Goal: Navigation & Orientation: Find specific page/section

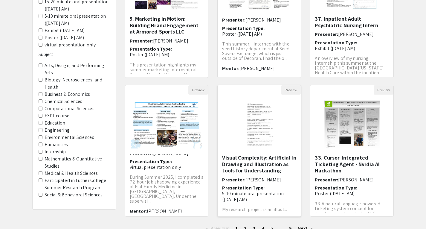
scroll to position [149, 0]
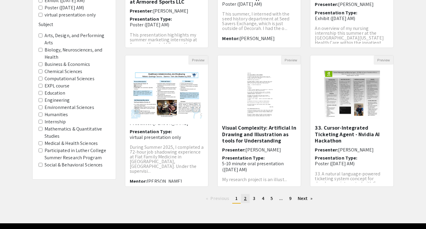
click at [245, 198] on span "2" at bounding box center [245, 198] width 3 height 6
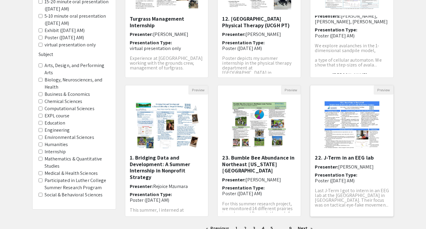
scroll to position [149, 0]
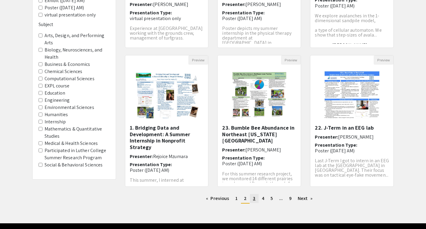
click at [255, 197] on span "3" at bounding box center [254, 198] width 2 height 6
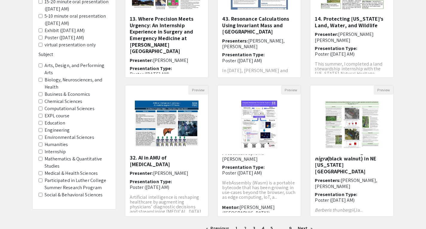
scroll to position [168, 0]
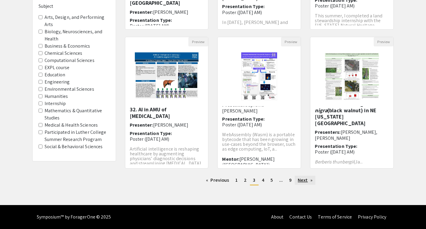
click at [302, 180] on link "Next page" at bounding box center [305, 179] width 21 height 9
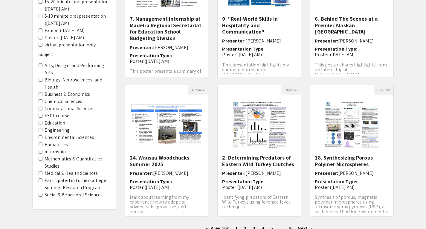
scroll to position [149, 0]
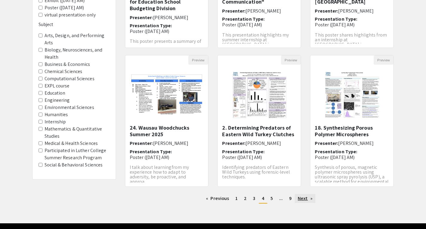
click at [302, 199] on link "Next page" at bounding box center [305, 198] width 21 height 9
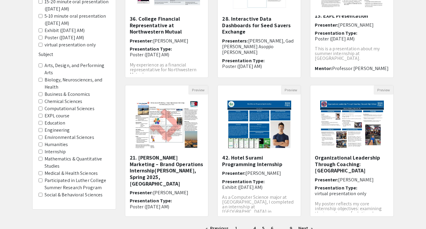
scroll to position [149, 0]
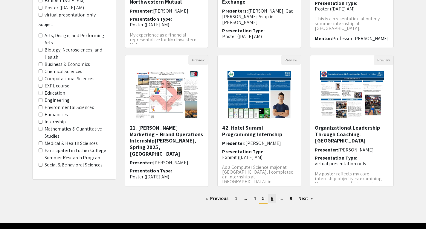
click at [273, 199] on span "6" at bounding box center [272, 198] width 2 height 6
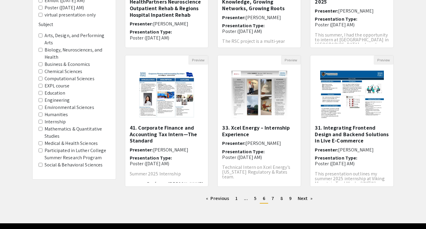
scroll to position [168, 0]
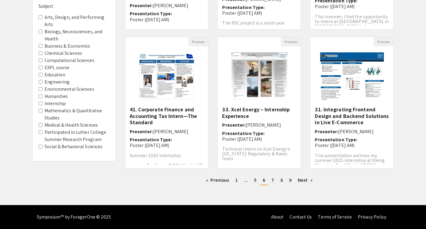
click at [263, 181] on span "6" at bounding box center [264, 180] width 2 height 6
click at [304, 180] on link "Next page" at bounding box center [305, 179] width 21 height 9
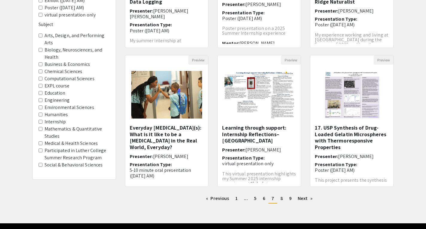
scroll to position [168, 0]
